Goal: Information Seeking & Learning: Find specific fact

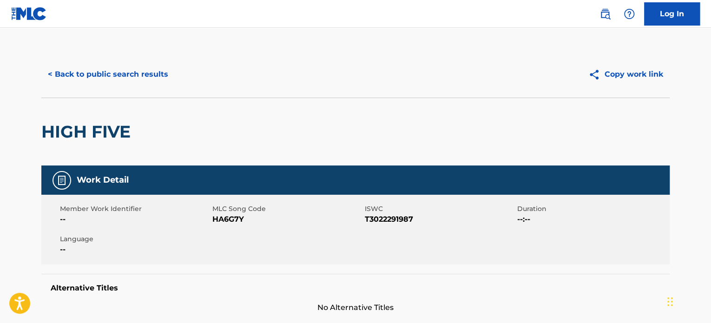
click at [130, 75] on button "< Back to public search results" at bounding box center [107, 74] width 133 height 23
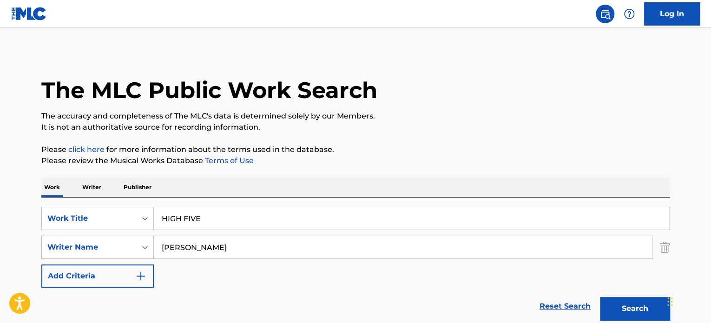
scroll to position [129, 0]
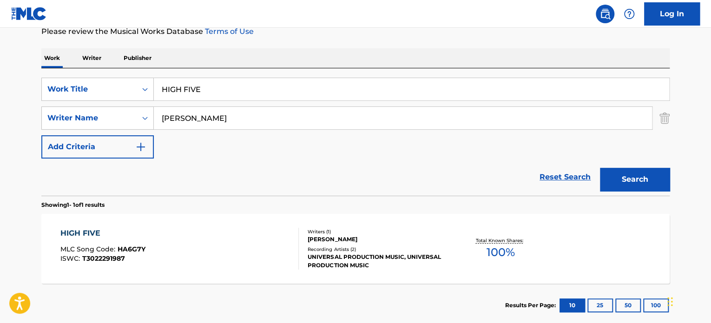
click at [217, 87] on input "HIGH FIVE" at bounding box center [411, 89] width 515 height 22
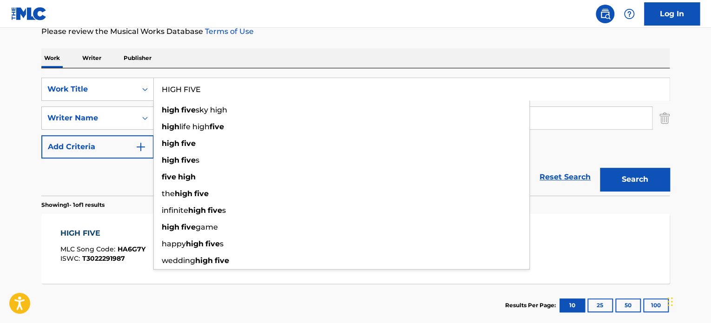
paste input "BREAK THROUGH"
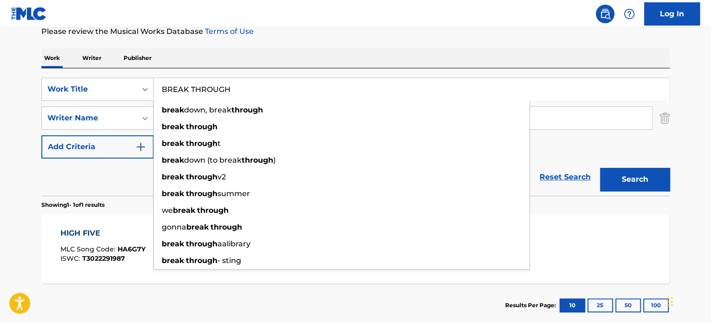
type input "BREAK THROUGH"
click at [120, 171] on div "Reset Search Search" at bounding box center [355, 176] width 628 height 37
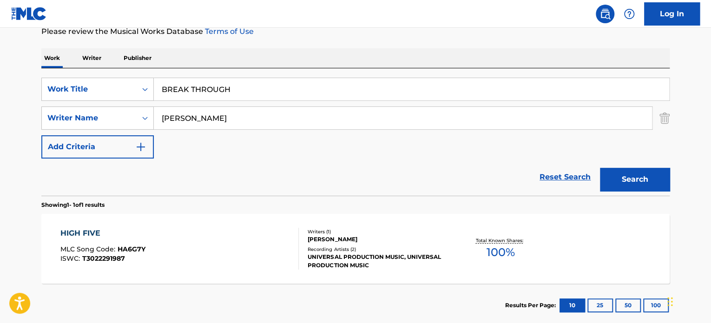
click at [215, 115] on input "[PERSON_NAME]" at bounding box center [403, 118] width 498 height 22
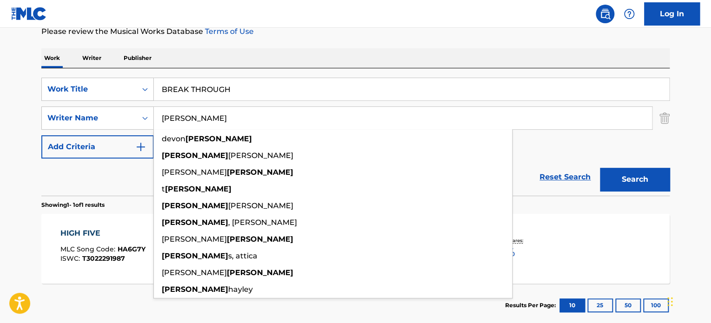
click at [215, 115] on input "[PERSON_NAME]" at bounding box center [403, 118] width 498 height 22
type input "[PERSON_NAME]"
click at [643, 180] on button "Search" at bounding box center [635, 179] width 70 height 23
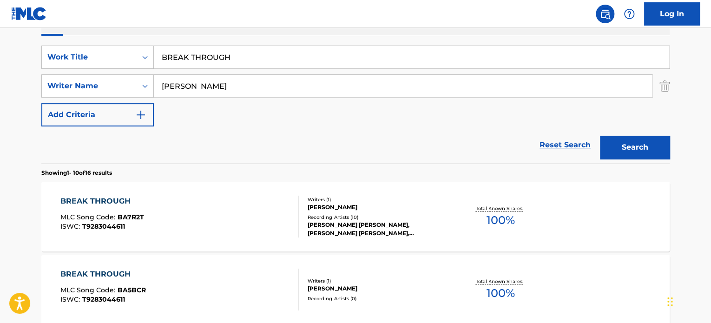
scroll to position [176, 0]
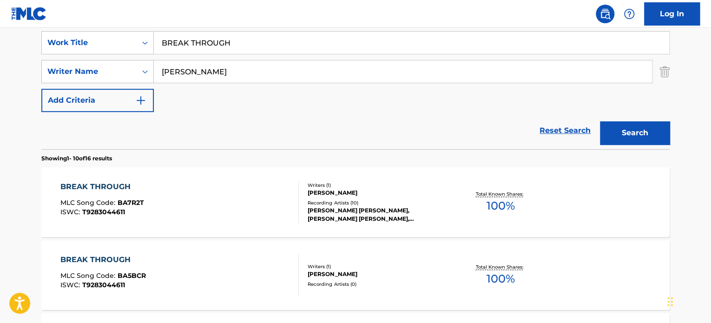
click at [220, 198] on div "BREAK THROUGH MLC Song Code : BA7R2T ISWC : T9283044611" at bounding box center [179, 202] width 239 height 42
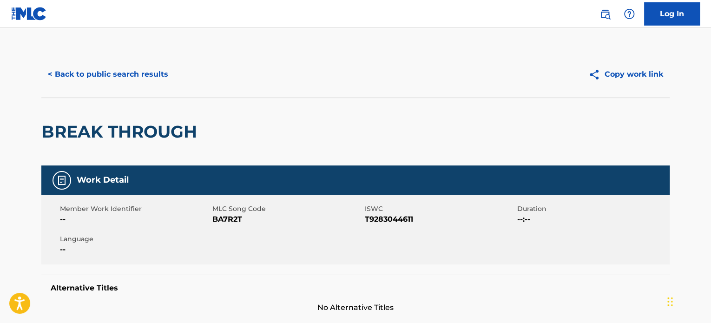
click at [147, 75] on button "< Back to public search results" at bounding box center [107, 74] width 133 height 23
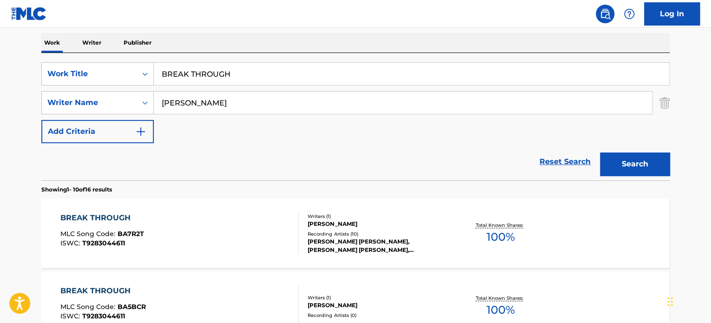
scroll to position [129, 0]
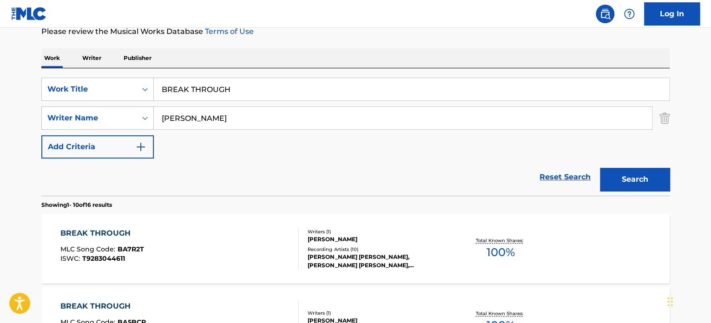
click at [198, 89] on input "BREAK THROUGH" at bounding box center [411, 89] width 515 height 22
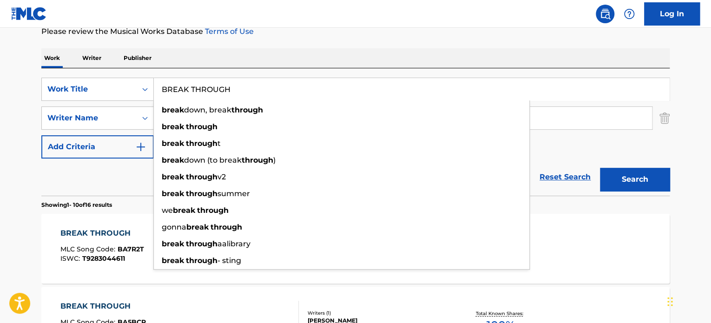
paste input "IN OUR TRIBE"
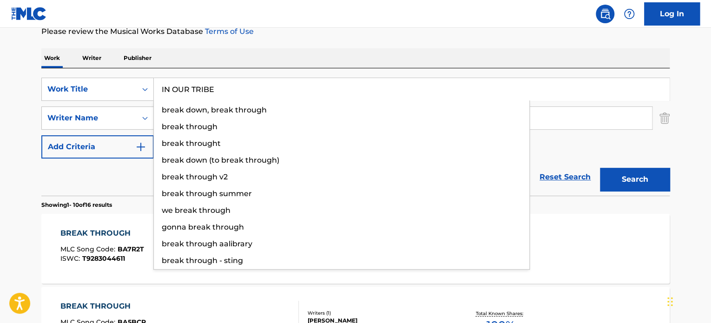
type input "IN OUR TRIBE"
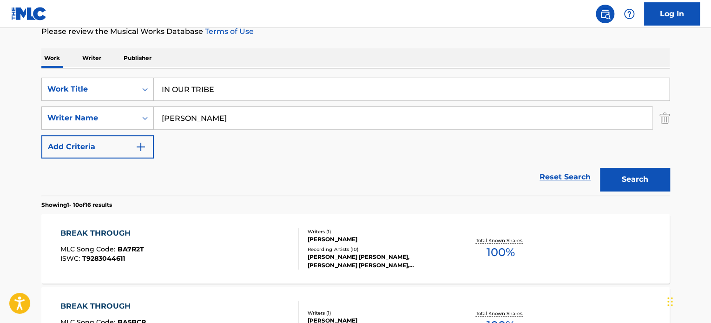
click at [99, 178] on div "Reset Search Search" at bounding box center [355, 176] width 628 height 37
click at [201, 115] on input "[PERSON_NAME]" at bounding box center [403, 118] width 498 height 22
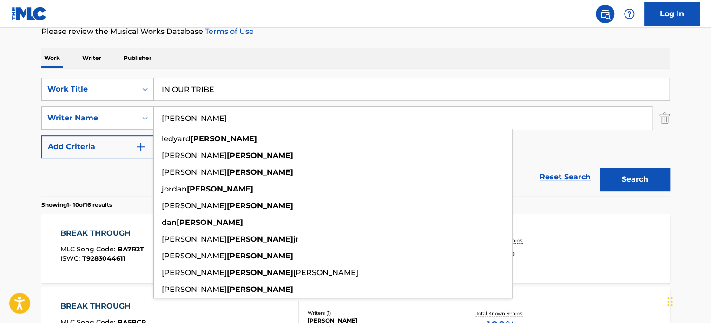
click at [201, 115] on input "[PERSON_NAME]" at bounding box center [403, 118] width 498 height 22
type input "[PERSON_NAME]"
click at [643, 171] on button "Search" at bounding box center [635, 179] width 70 height 23
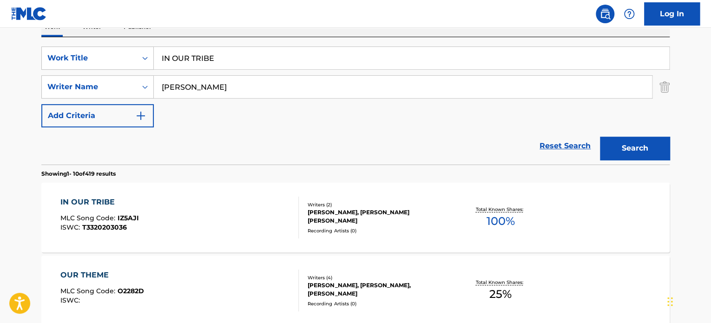
scroll to position [176, 0]
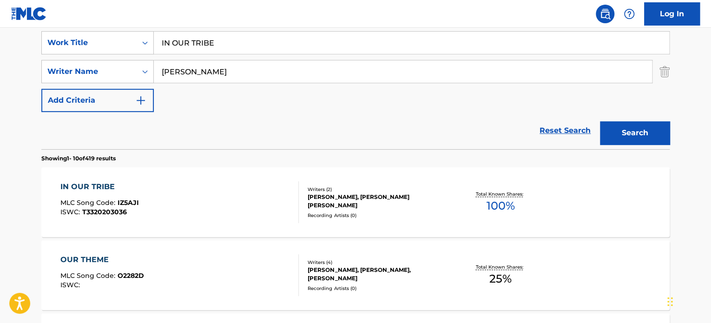
click at [231, 184] on div "IN OUR TRIBE MLC Song Code : IZ5AJI ISWC : T3320203036" at bounding box center [179, 202] width 239 height 42
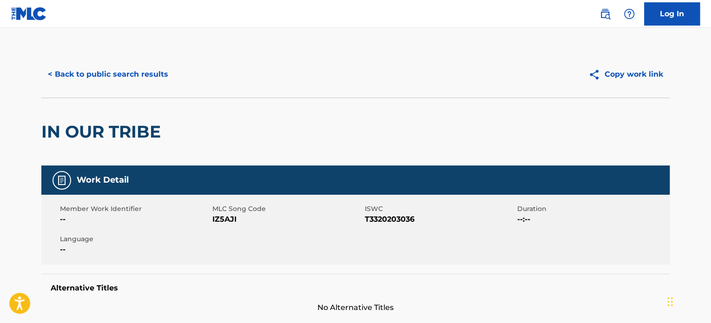
click at [144, 73] on button "< Back to public search results" at bounding box center [107, 74] width 133 height 23
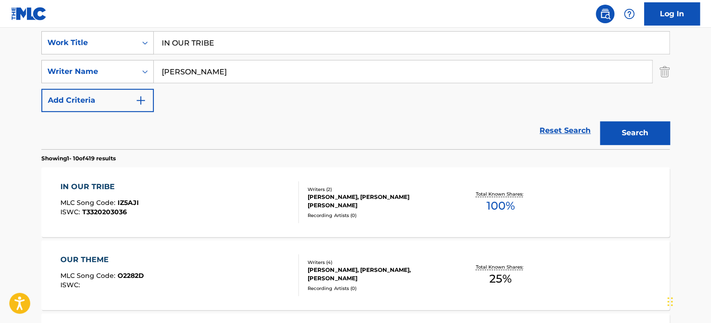
scroll to position [129, 0]
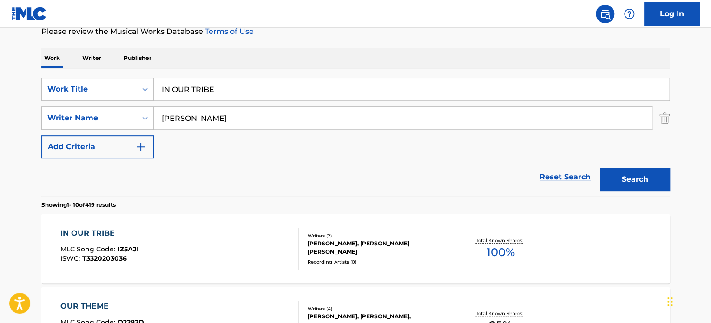
click at [202, 92] on input "IN OUR TRIBE" at bounding box center [411, 89] width 515 height 22
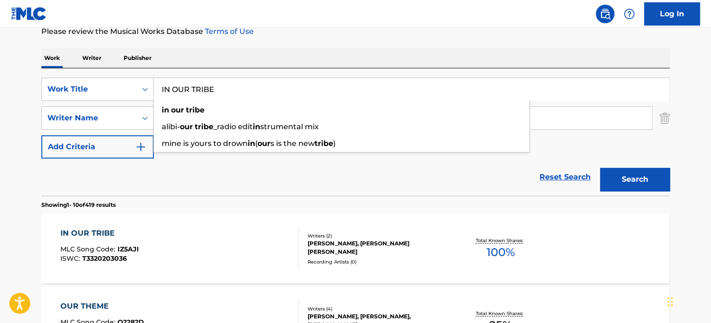
paste input "GOOD SITUATIONS"
type input "GOOD SITUATIONS"
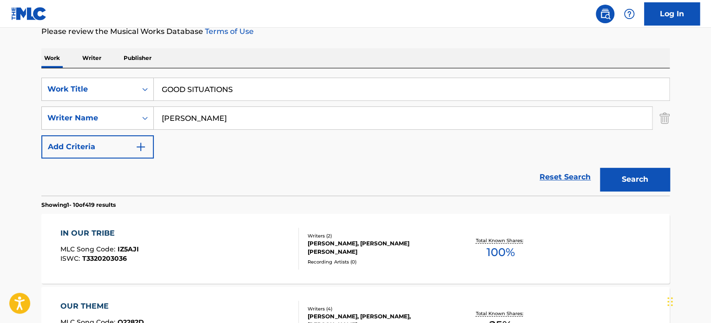
click at [127, 174] on div "Reset Search Search" at bounding box center [355, 176] width 628 height 37
click at [191, 115] on input "[PERSON_NAME]" at bounding box center [403, 118] width 498 height 22
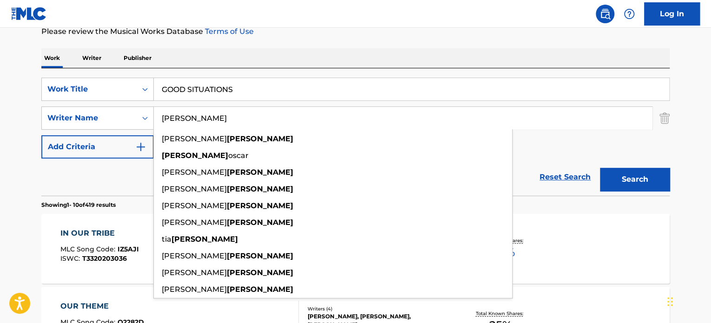
click at [191, 115] on input "[PERSON_NAME]" at bounding box center [403, 118] width 498 height 22
type input "[PERSON_NAME]"
click at [638, 176] on button "Search" at bounding box center [635, 179] width 70 height 23
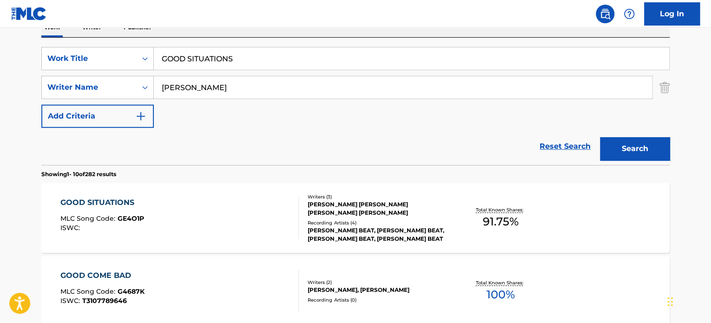
scroll to position [176, 0]
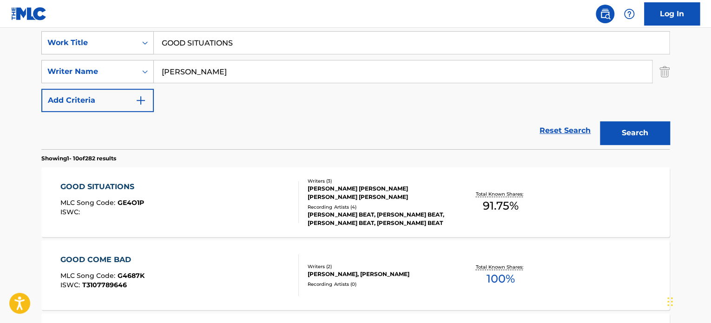
click at [224, 201] on div "GOOD SITUATIONS MLC Song Code : GE4O1P ISWC :" at bounding box center [179, 202] width 239 height 42
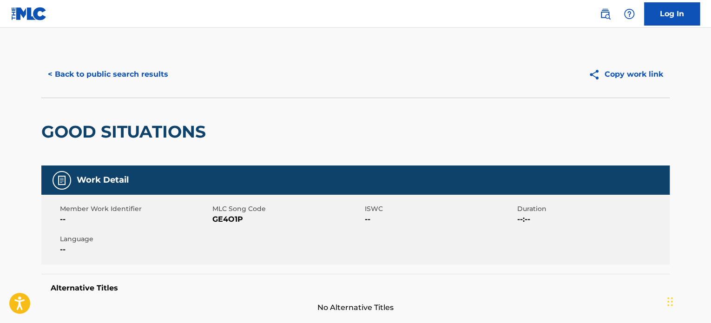
click at [138, 73] on button "< Back to public search results" at bounding box center [107, 74] width 133 height 23
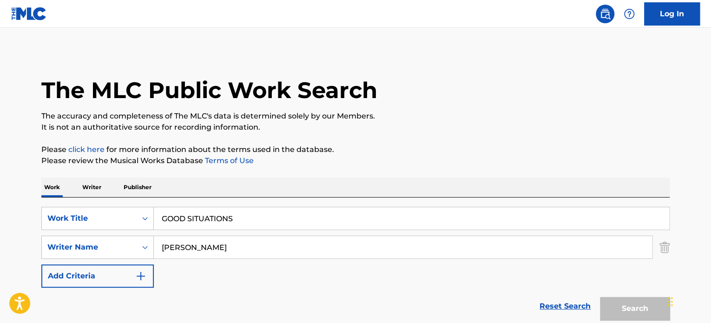
scroll to position [176, 0]
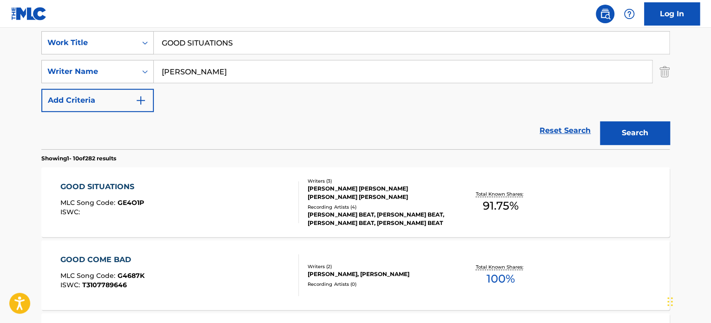
click at [234, 46] on input "GOOD SITUATIONS" at bounding box center [411, 43] width 515 height 22
paste input "15 MINUTES OF FAME"
type input "15 MINUTES OF FAME"
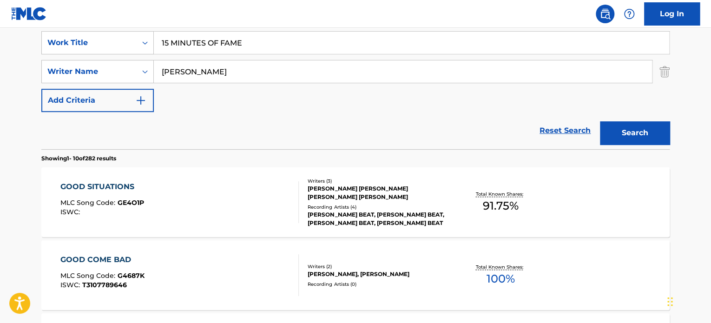
click at [111, 150] on section "Showing 1 - 10 of 282 results" at bounding box center [355, 155] width 628 height 13
click at [187, 76] on input "[PERSON_NAME]" at bounding box center [403, 71] width 498 height 22
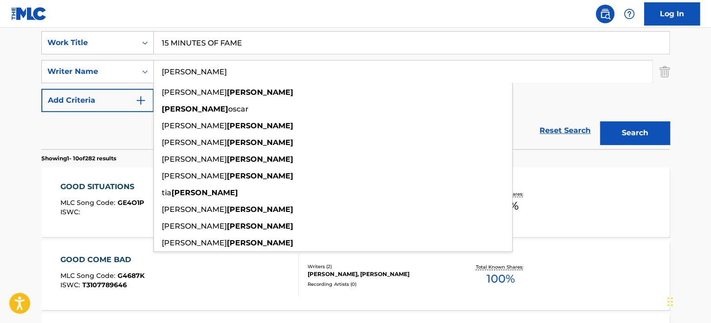
click at [187, 76] on input "[PERSON_NAME]" at bounding box center [403, 71] width 498 height 22
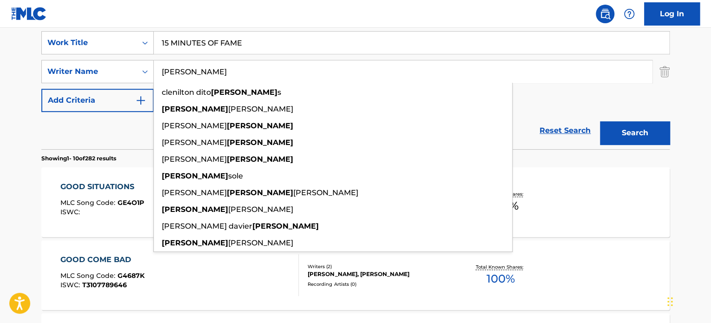
click at [187, 76] on input "[PERSON_NAME]" at bounding box center [403, 71] width 498 height 22
type input "[PERSON_NAME]"
click at [628, 135] on button "Search" at bounding box center [635, 132] width 70 height 23
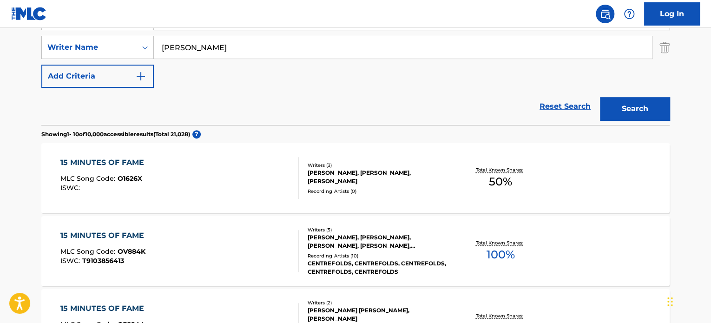
scroll to position [222, 0]
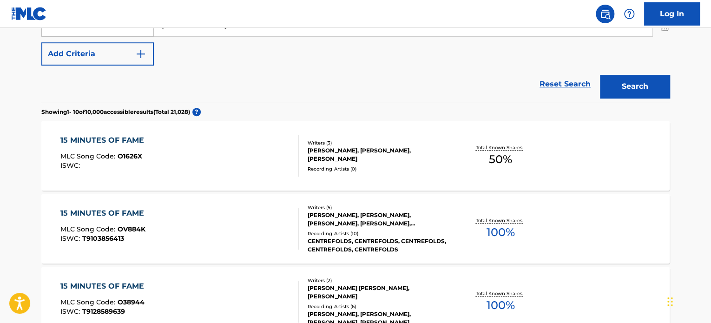
click at [262, 148] on div "15 MINUTES OF FAME MLC Song Code : O1626X ISWC :" at bounding box center [179, 156] width 239 height 42
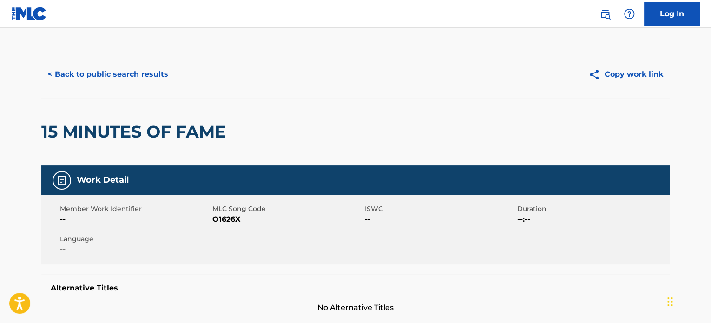
click at [146, 73] on button "< Back to public search results" at bounding box center [107, 74] width 133 height 23
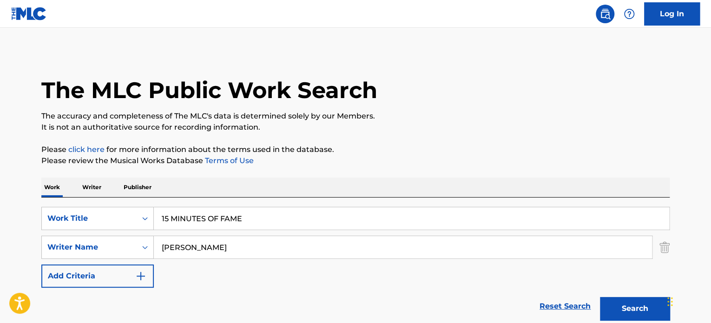
scroll to position [275, 0]
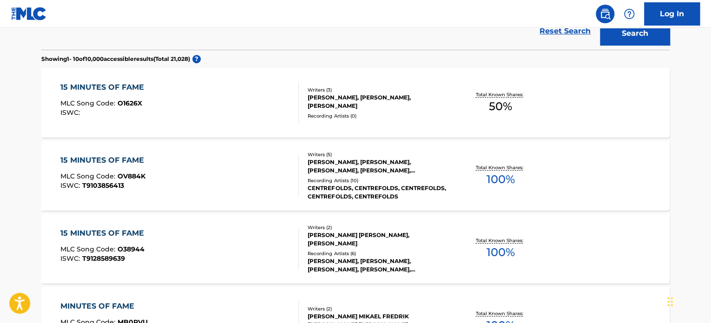
click at [216, 236] on div "15 MINUTES OF FAME MLC Song Code : O38944 ISWC : T9128589639" at bounding box center [179, 249] width 239 height 42
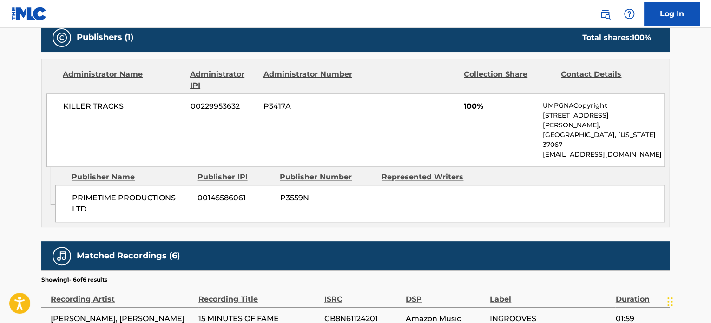
scroll to position [418, 0]
